Goal: Transaction & Acquisition: Purchase product/service

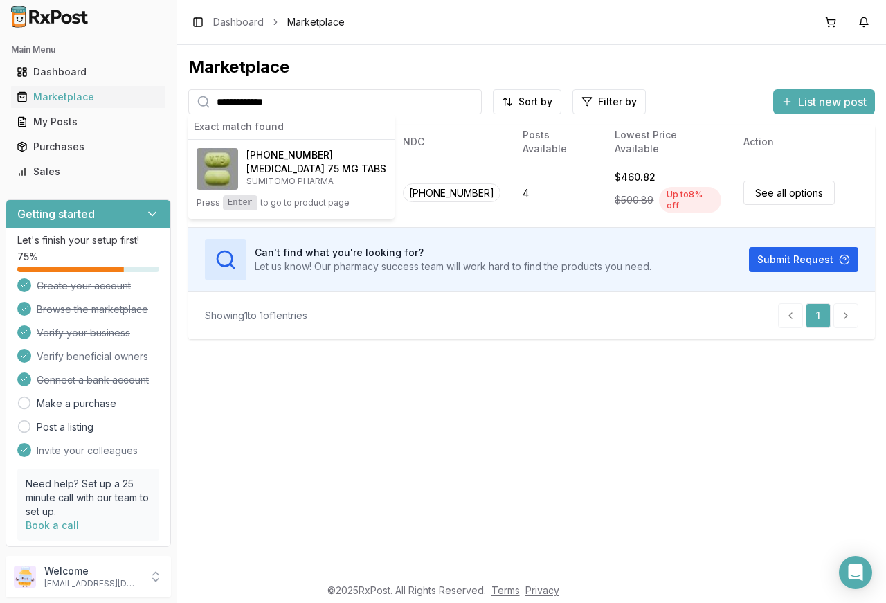
click at [321, 95] on input "**********" at bounding box center [334, 101] width 293 height 25
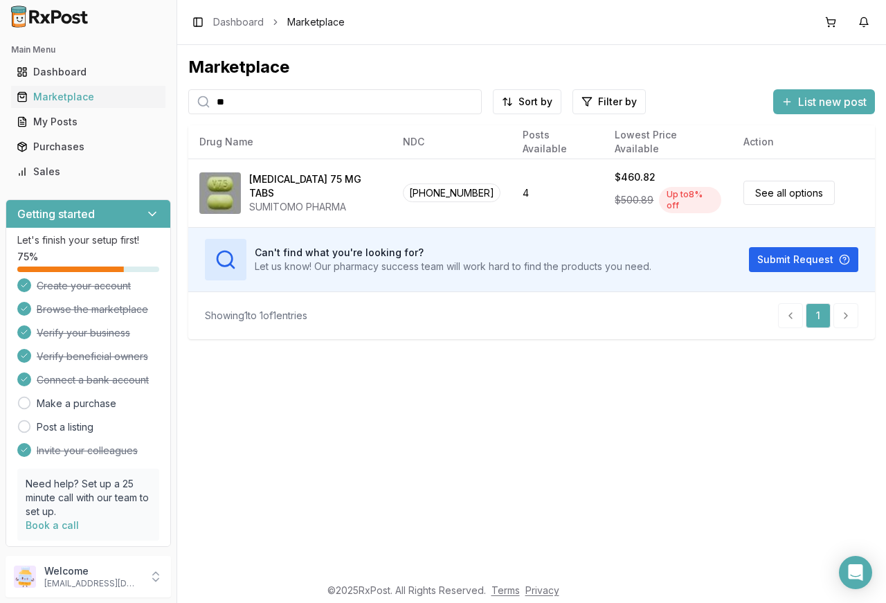
type input "*"
type input "********"
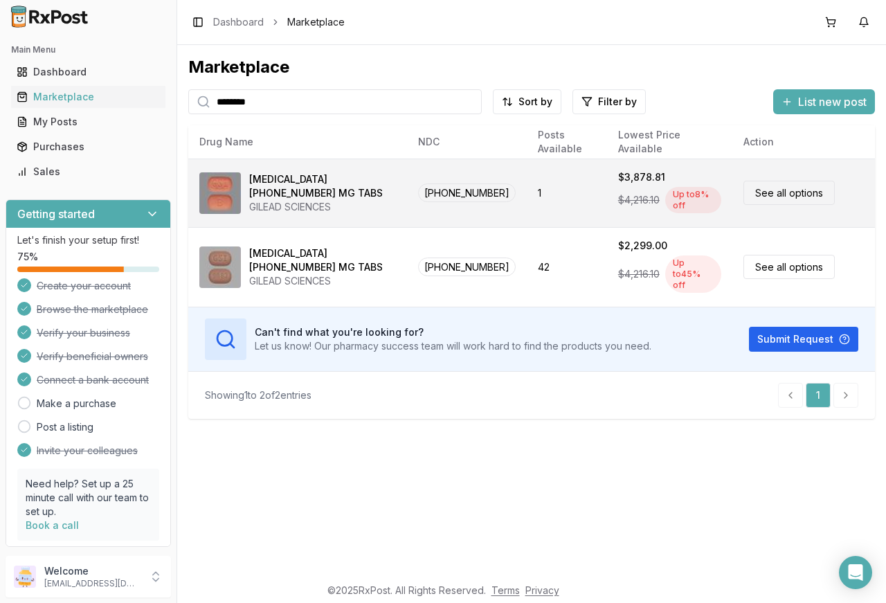
click at [776, 190] on link "See all options" at bounding box center [788, 193] width 91 height 24
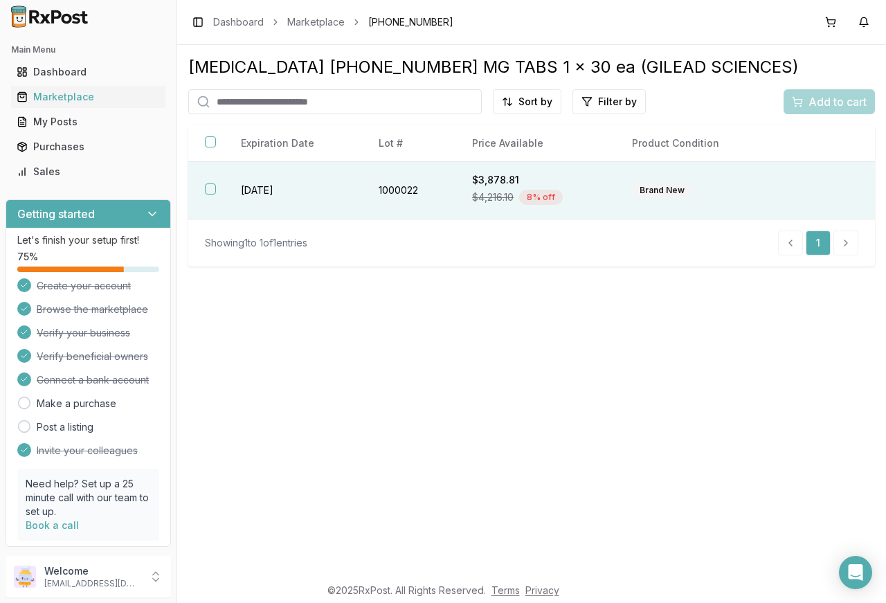
click at [209, 188] on button "button" at bounding box center [210, 188] width 11 height 11
click at [853, 91] on button "Add to cart" at bounding box center [828, 101] width 91 height 25
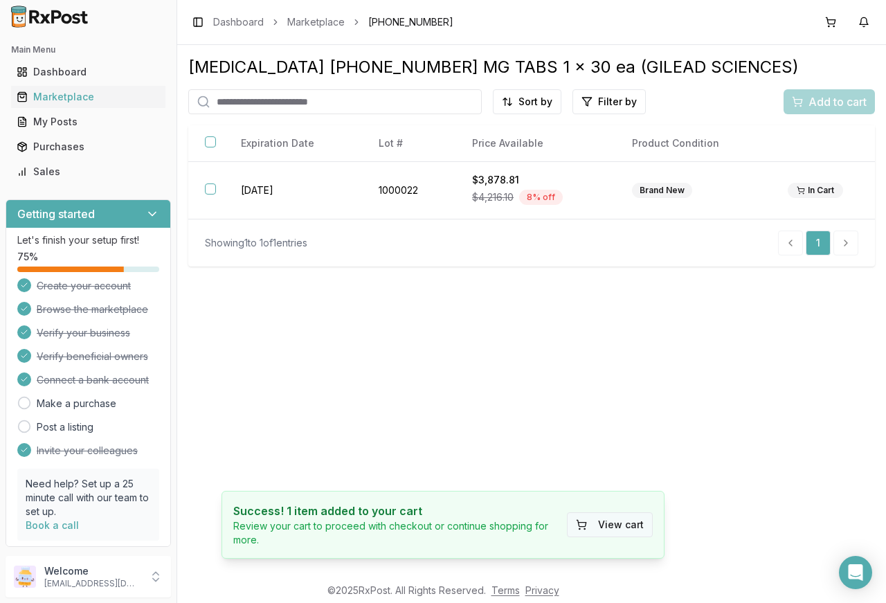
click at [615, 522] on button "View cart" at bounding box center [610, 524] width 86 height 25
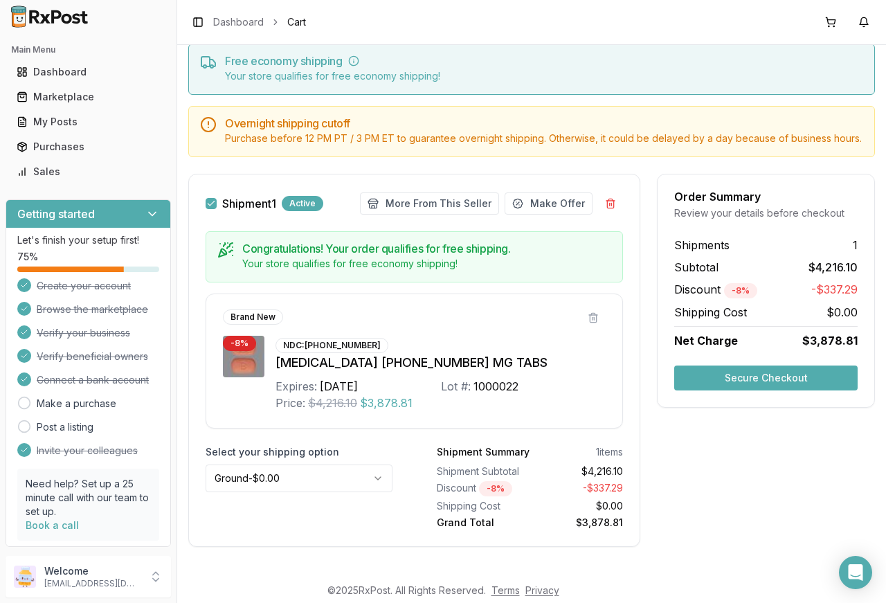
scroll to position [70, 0]
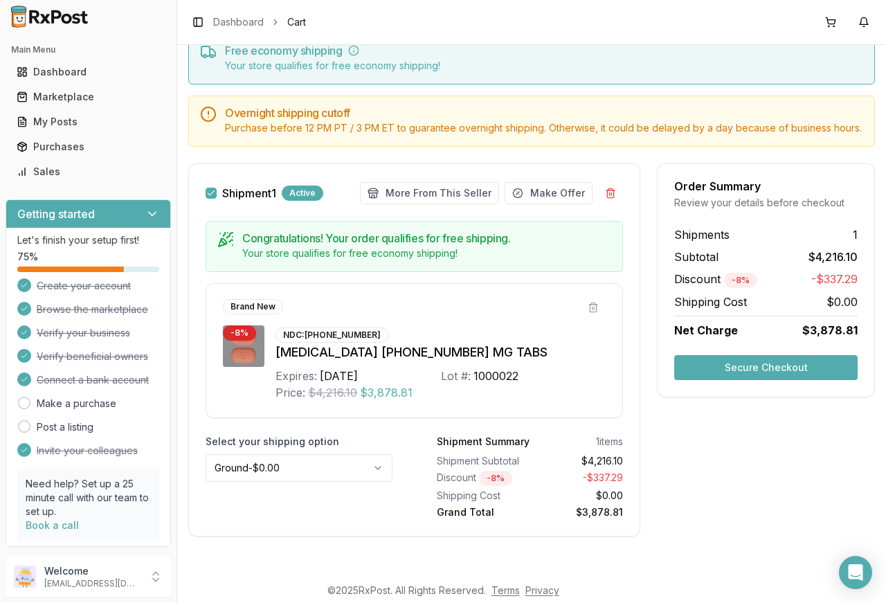
click at [362, 465] on html "Main Menu Dashboard Marketplace My Posts Purchases Sales Getting started Let's …" at bounding box center [443, 301] width 886 height 603
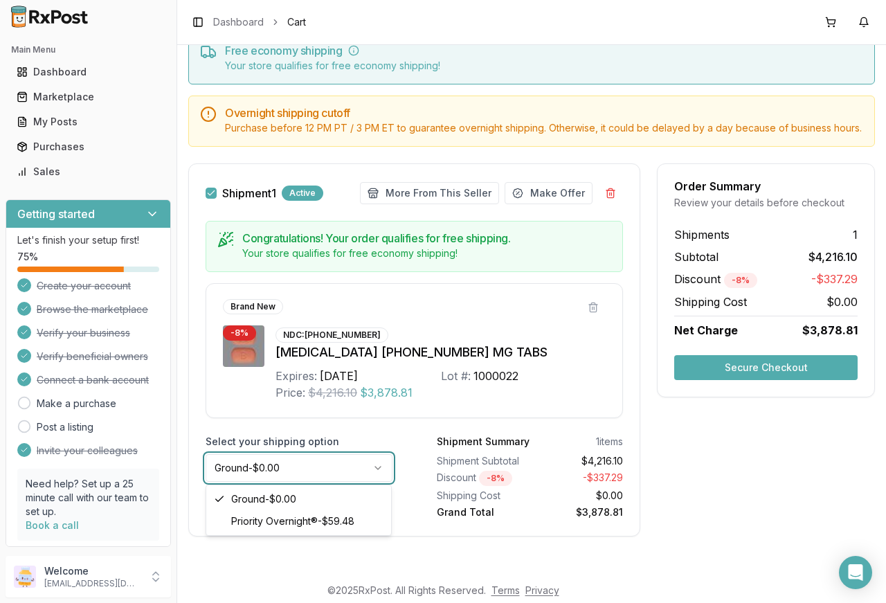
click at [368, 454] on html "Main Menu Dashboard Marketplace My Posts Purchases Sales Getting started Let's …" at bounding box center [443, 301] width 886 height 603
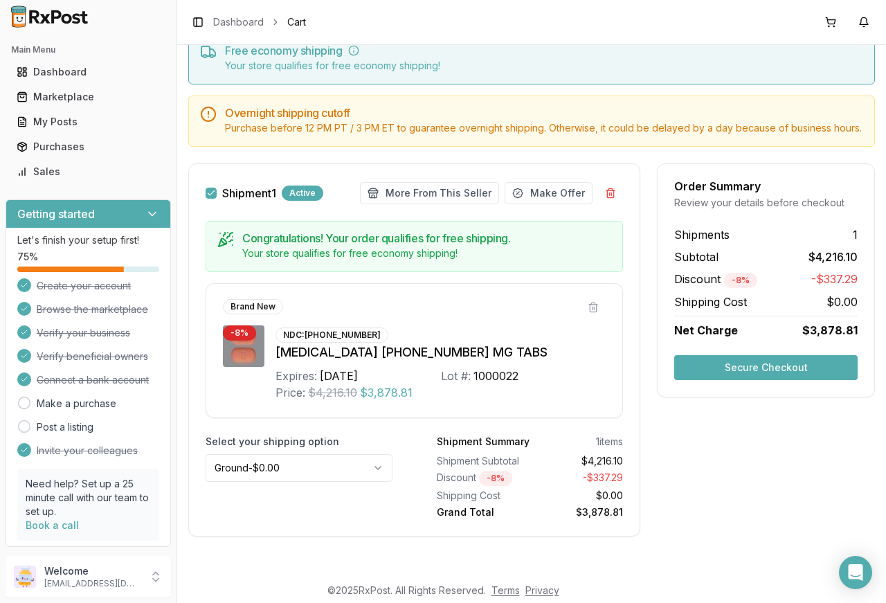
click at [382, 428] on div "Shipment 1 Active More From This Seller Make Offer Congratulations! Your order …" at bounding box center [414, 349] width 452 height 373
click at [770, 365] on button "Secure Checkout" at bounding box center [765, 367] width 183 height 25
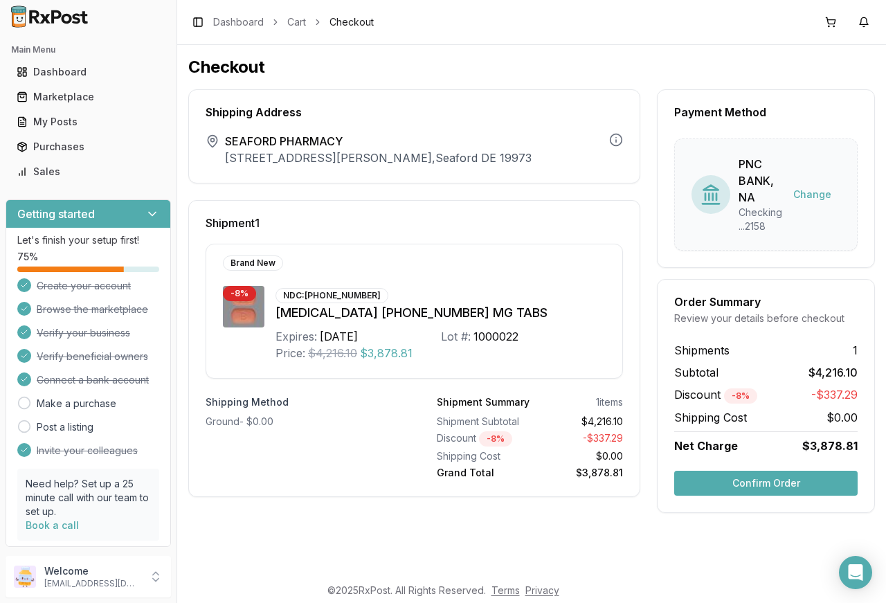
click at [814, 484] on button "Confirm Order" at bounding box center [765, 483] width 183 height 25
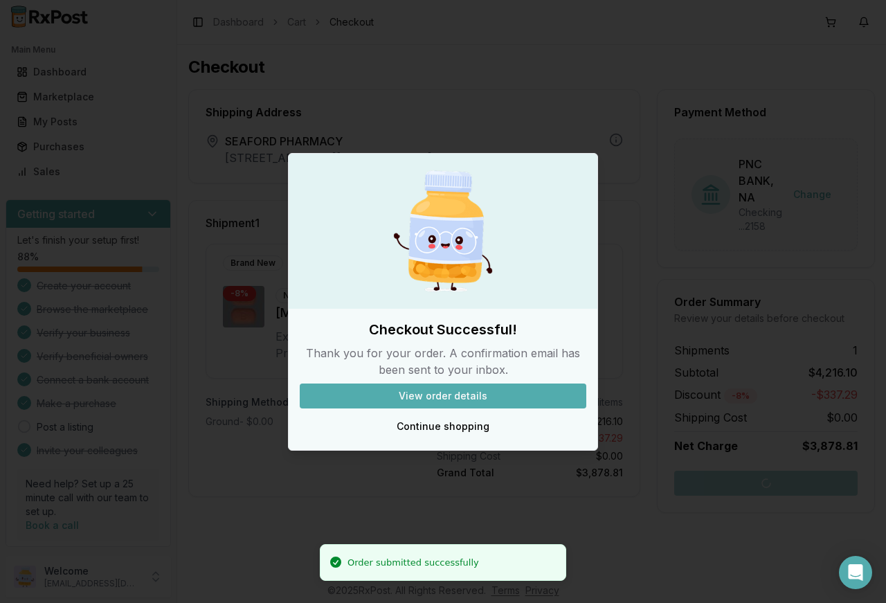
click at [452, 390] on button "View order details" at bounding box center [443, 395] width 286 height 25
